Goal: Task Accomplishment & Management: Manage account settings

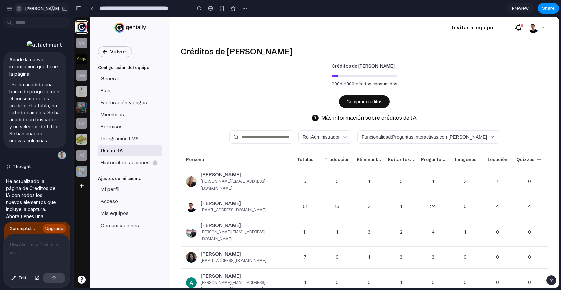
scroll to position [645, 0]
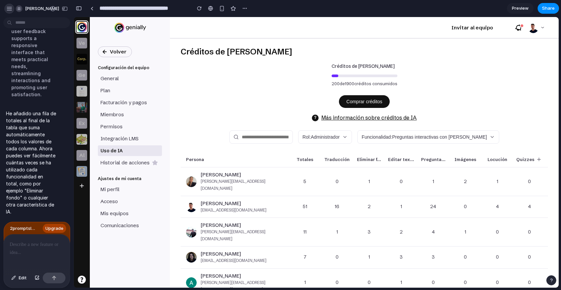
click at [11, 10] on div "button" at bounding box center [9, 9] width 6 height 6
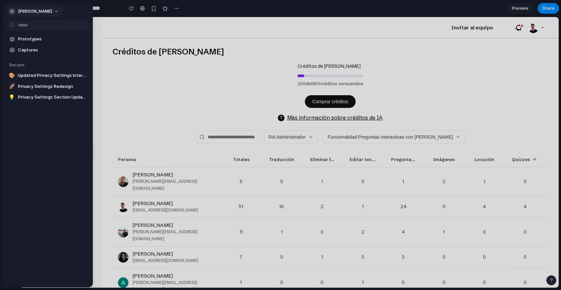
click at [12, 14] on div "button" at bounding box center [12, 11] width 7 height 7
click at [85, 46] on div "Settings Invite members Change theme Sign out" at bounding box center [280, 145] width 561 height 290
click at [32, 40] on span "Prototypes" at bounding box center [52, 39] width 69 height 7
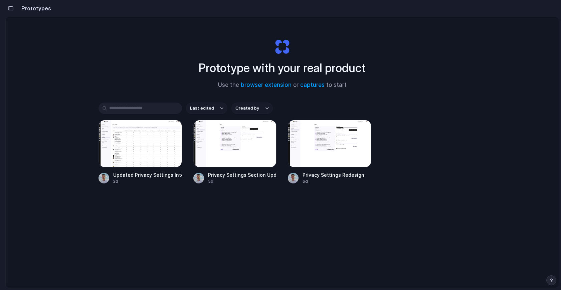
click at [214, 108] on button "Last edited" at bounding box center [206, 107] width 41 height 11
click at [153, 108] on div "Last edited Last created Alphabetical" at bounding box center [280, 145] width 561 height 290
click at [242, 106] on span "Created by" at bounding box center [247, 108] width 24 height 7
click at [250, 146] on span "[PERSON_NAME]" at bounding box center [260, 148] width 34 height 7
click at [250, 111] on span "[PERSON_NAME]" at bounding box center [252, 108] width 34 height 7
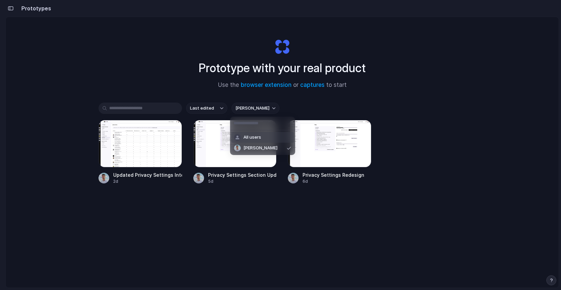
click at [212, 82] on div "All users [PERSON_NAME]" at bounding box center [280, 145] width 561 height 290
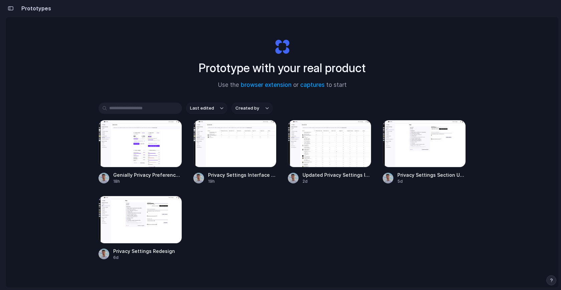
click at [237, 116] on div "Last edited Created by Genially Privacy Preferences Credit Modules 18h Privacy …" at bounding box center [281, 201] width 367 height 199
click at [237, 110] on span "Created by" at bounding box center [247, 108] width 24 height 7
click at [155, 101] on div "All users [PERSON_NAME]" at bounding box center [280, 145] width 561 height 290
click at [186, 109] on button "Last edited" at bounding box center [206, 107] width 41 height 11
click at [173, 77] on div "Last edited Last created Alphabetical" at bounding box center [280, 145] width 561 height 290
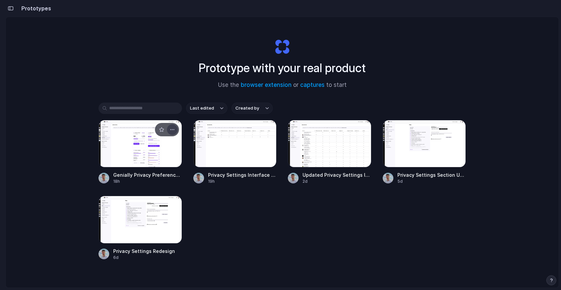
click at [169, 132] on button "button" at bounding box center [172, 129] width 11 height 11
click at [159, 154] on li "Rename" at bounding box center [151, 155] width 47 height 11
type input "**********"
click at [159, 131] on div "button" at bounding box center [161, 129] width 5 height 5
click at [173, 203] on div "button" at bounding box center [172, 205] width 5 height 5
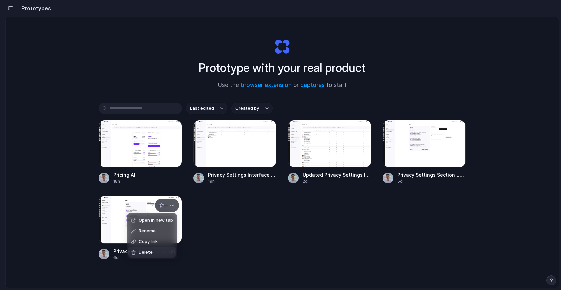
click at [158, 249] on li "Delete" at bounding box center [151, 252] width 47 height 11
